Goal: Task Accomplishment & Management: Use online tool/utility

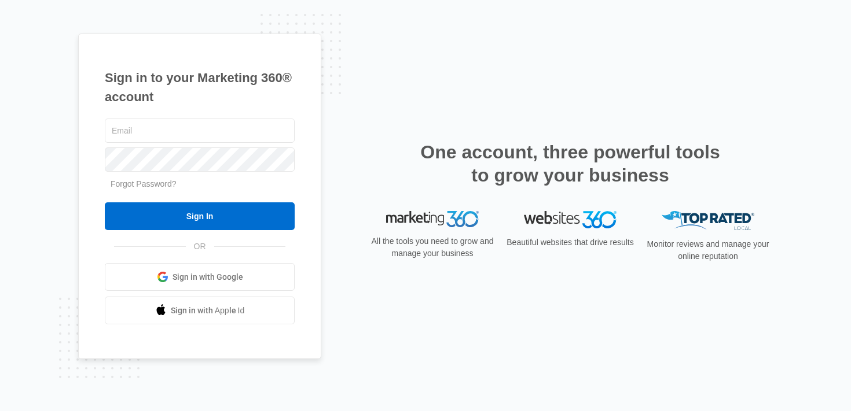
type input "[PERSON_NAME][EMAIL_ADDRESS][PERSON_NAME][DOMAIN_NAME]"
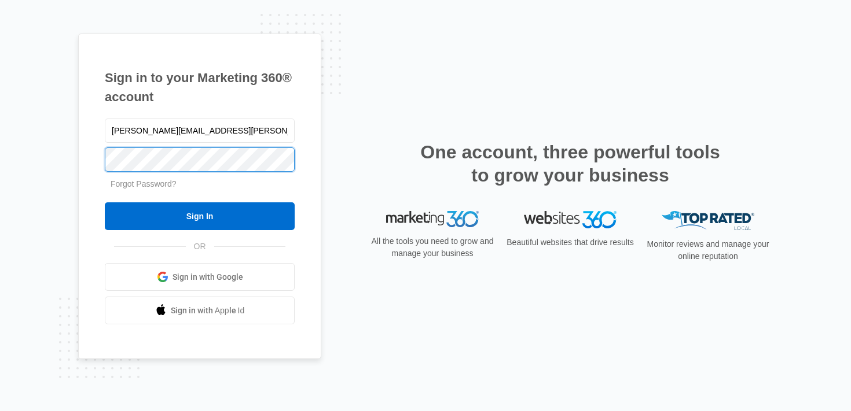
click at [48, 155] on div "Sign in to your Marketing 360® account brittany.anderson@madwire.com Forgot Pas…" at bounding box center [425, 205] width 851 height 411
click at [105, 203] on input "Sign In" at bounding box center [200, 217] width 190 height 28
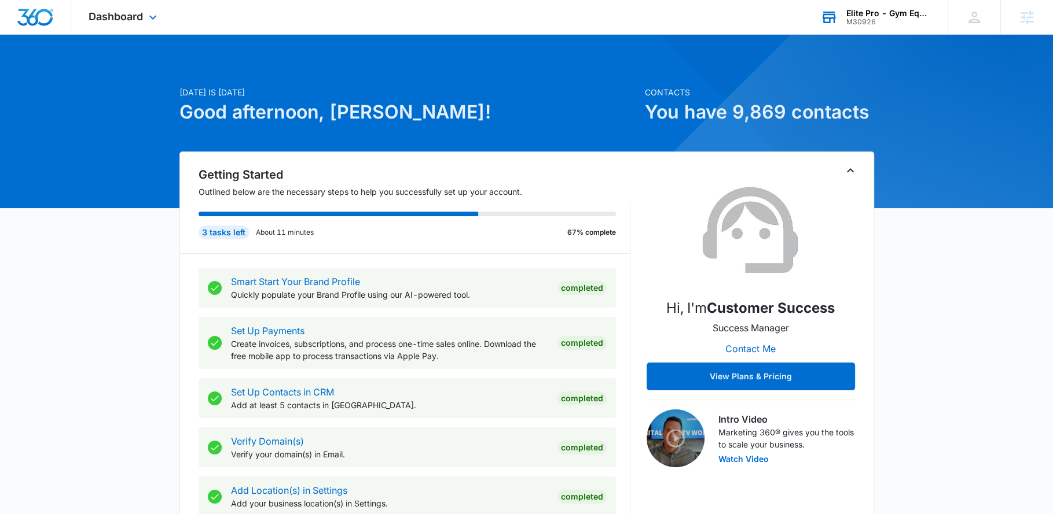
click at [882, 21] on div "M30926" at bounding box center [888, 22] width 84 height 8
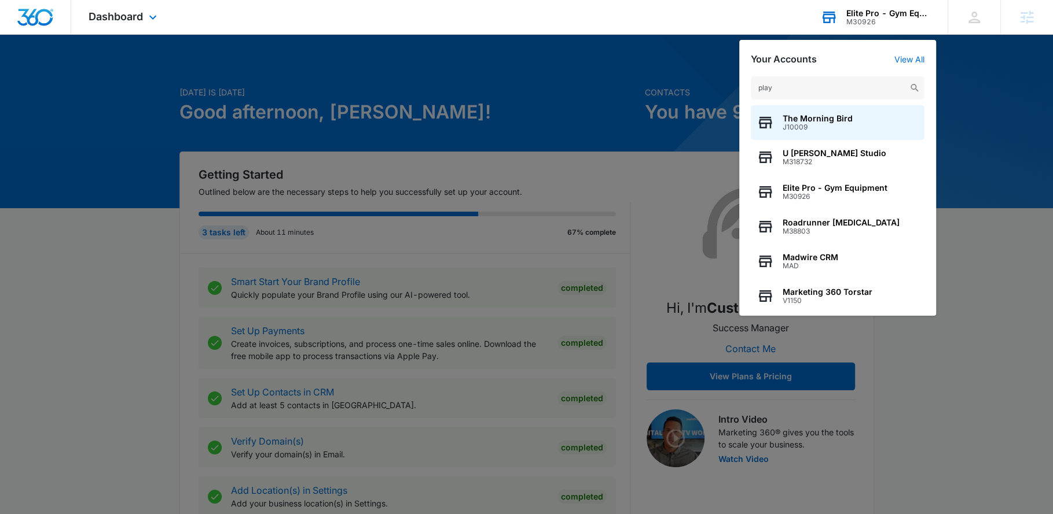
type input "playa"
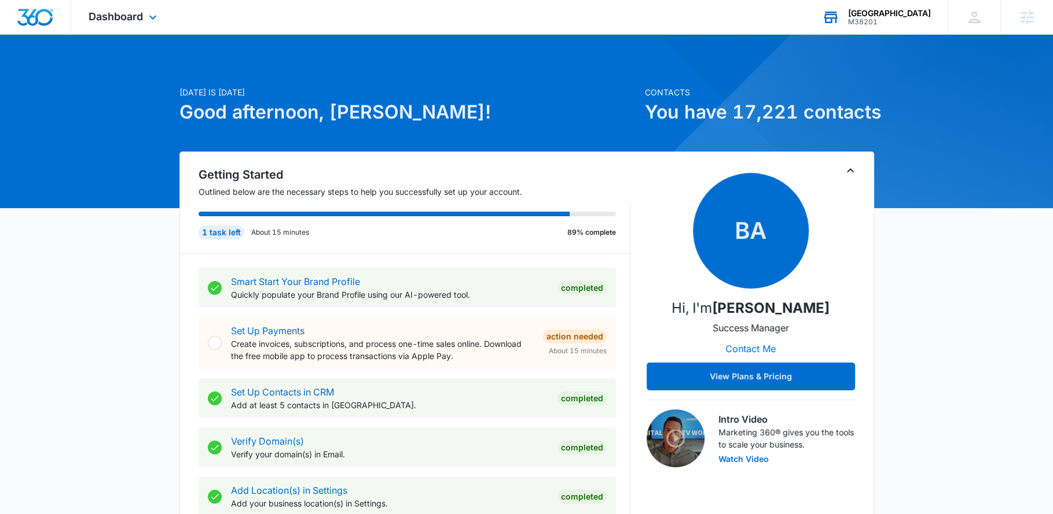
click at [139, 24] on div "Dashboard Apps Reputation Websites Forms CRM Email Social POS Content Ads Intel…" at bounding box center [124, 17] width 106 height 34
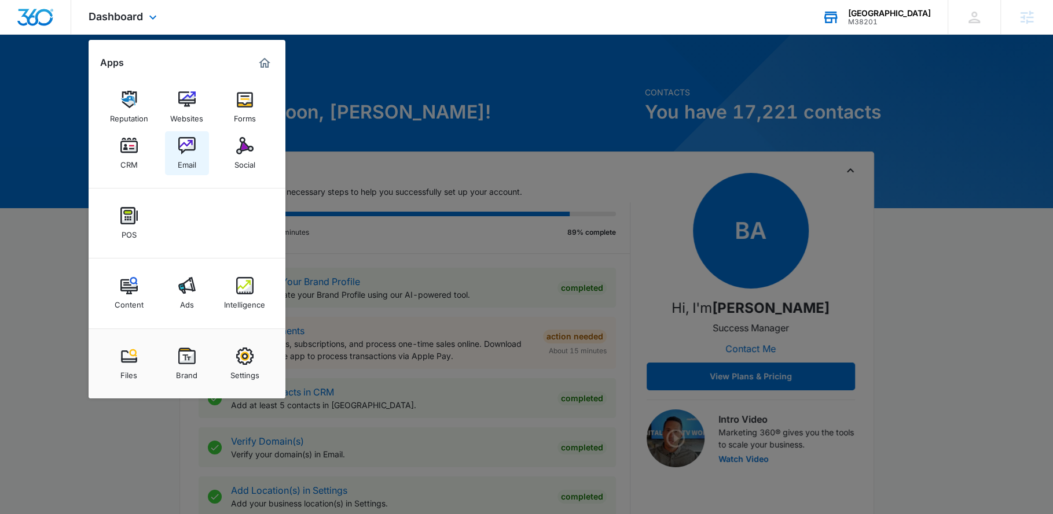
click at [194, 166] on div "Email" at bounding box center [187, 162] width 19 height 15
